Goal: Information Seeking & Learning: Learn about a topic

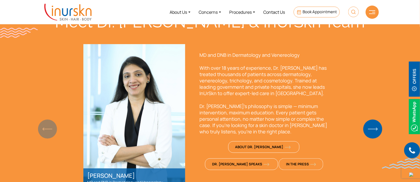
scroll to position [364, 0]
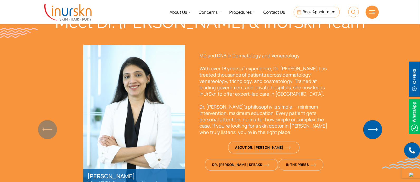
click at [371, 128] on img "Next slide" at bounding box center [373, 129] width 19 height 19
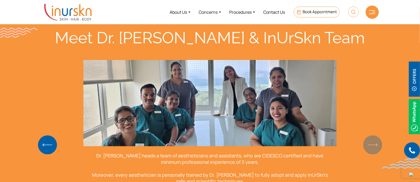
scroll to position [347, 0]
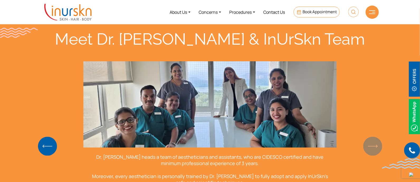
click at [46, 150] on img "Previous slide" at bounding box center [47, 146] width 19 height 19
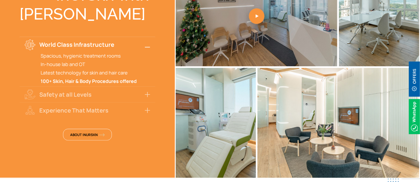
scroll to position [998, 0]
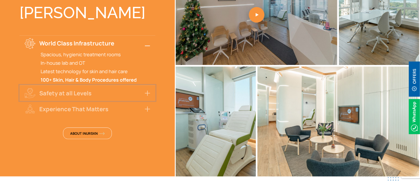
click at [131, 94] on button "Safety at all Levels" at bounding box center [88, 93] width 136 height 16
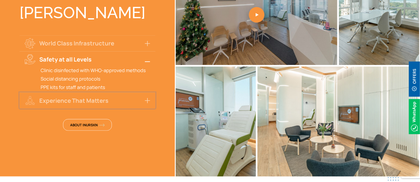
click at [121, 101] on button "Experience That Matters" at bounding box center [88, 100] width 136 height 16
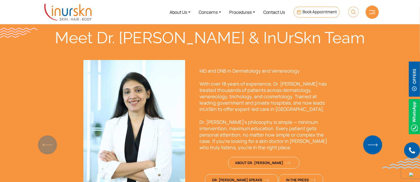
scroll to position [387, 0]
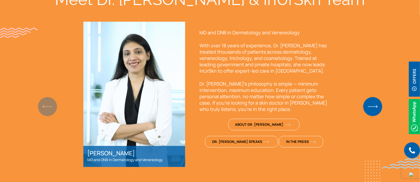
click at [375, 107] on img "Next slide" at bounding box center [373, 106] width 19 height 19
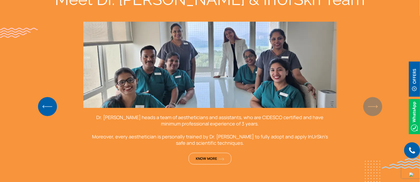
click at [38, 105] on img "Previous slide" at bounding box center [47, 106] width 19 height 19
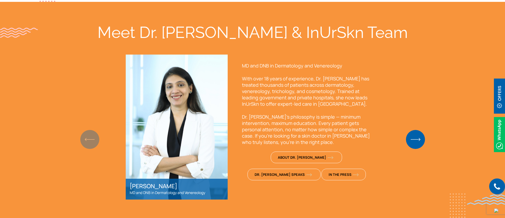
scroll to position [349, 0]
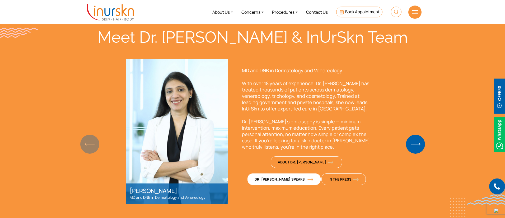
click at [321, 174] on link "Dr. [PERSON_NAME] Speaks" at bounding box center [283, 180] width 73 height 12
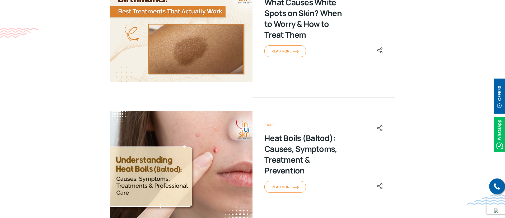
scroll to position [396, 0]
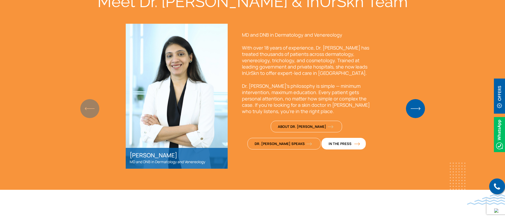
click at [321, 147] on link "In The Press" at bounding box center [343, 144] width 44 height 12
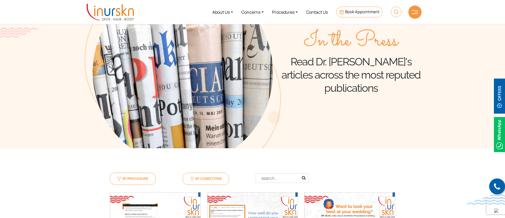
scroll to position [45, 0]
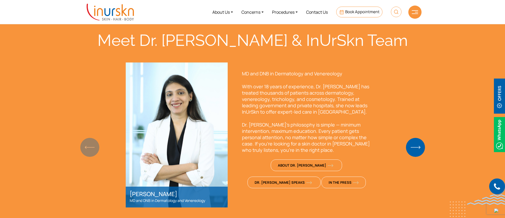
scroll to position [345, 0]
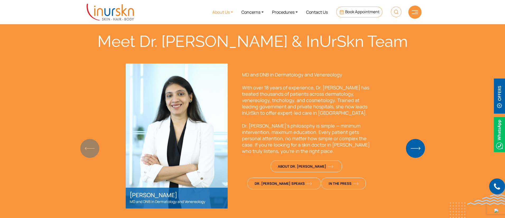
click at [219, 16] on link "About Us" at bounding box center [222, 12] width 29 height 20
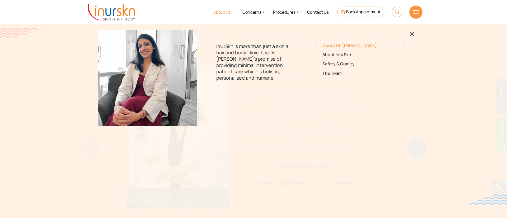
click at [346, 45] on link "About Dr. [PERSON_NAME]" at bounding box center [359, 45] width 74 height 5
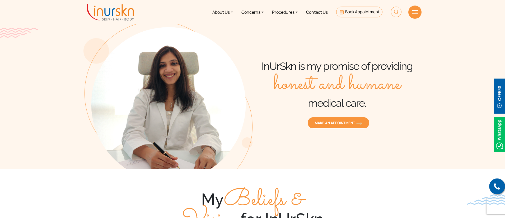
scroll to position [6, 0]
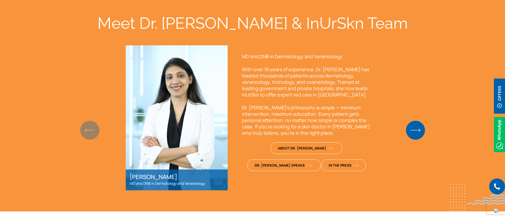
click at [426, 31] on section "Meet Dr. [PERSON_NAME] & InUrSkn Team [PERSON_NAME] MD and DNB in Dermatology a…" at bounding box center [252, 102] width 505 height 219
